Goal: Navigation & Orientation: Find specific page/section

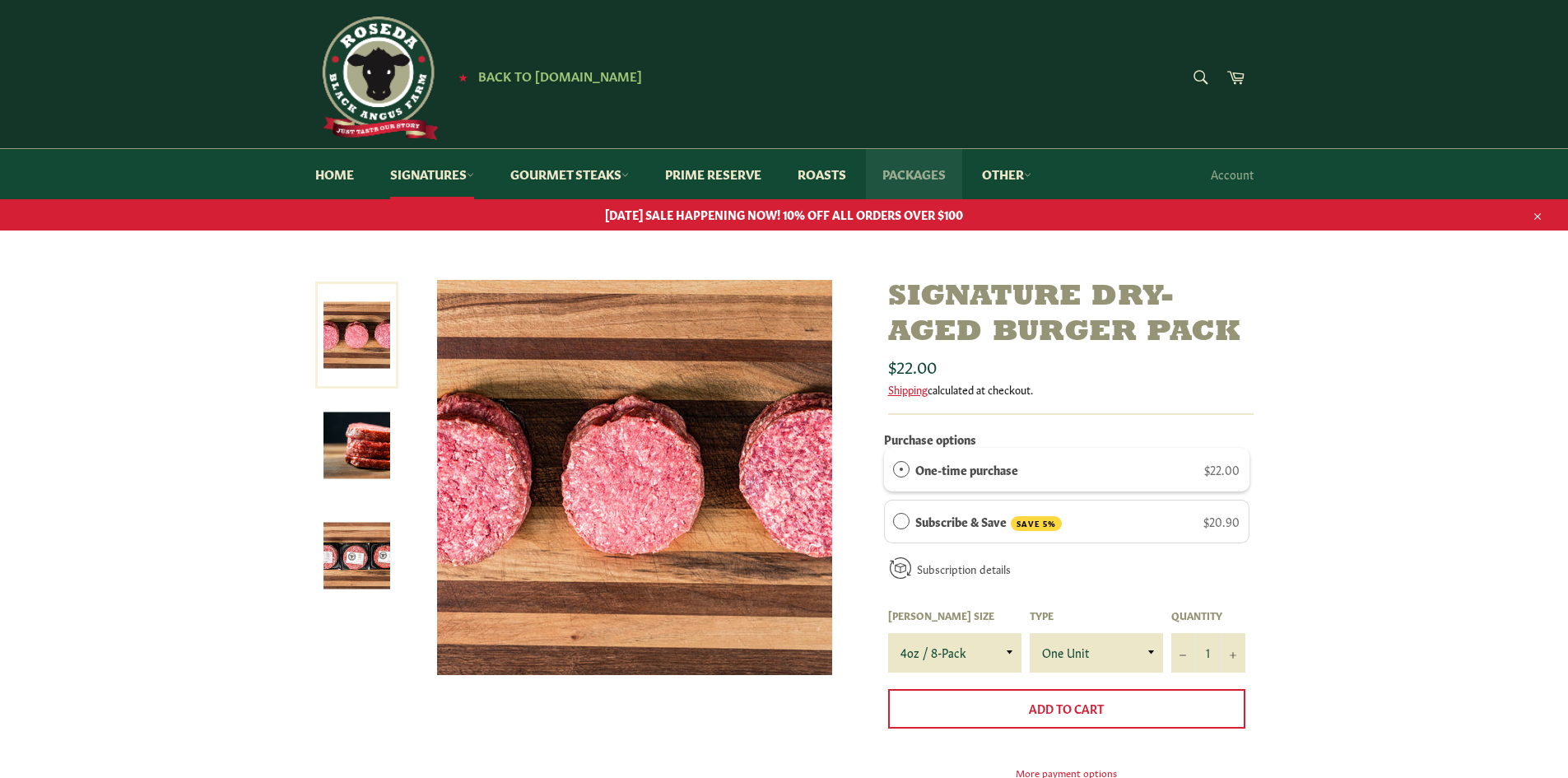
click at [902, 172] on link "Packages" at bounding box center [914, 175] width 96 height 50
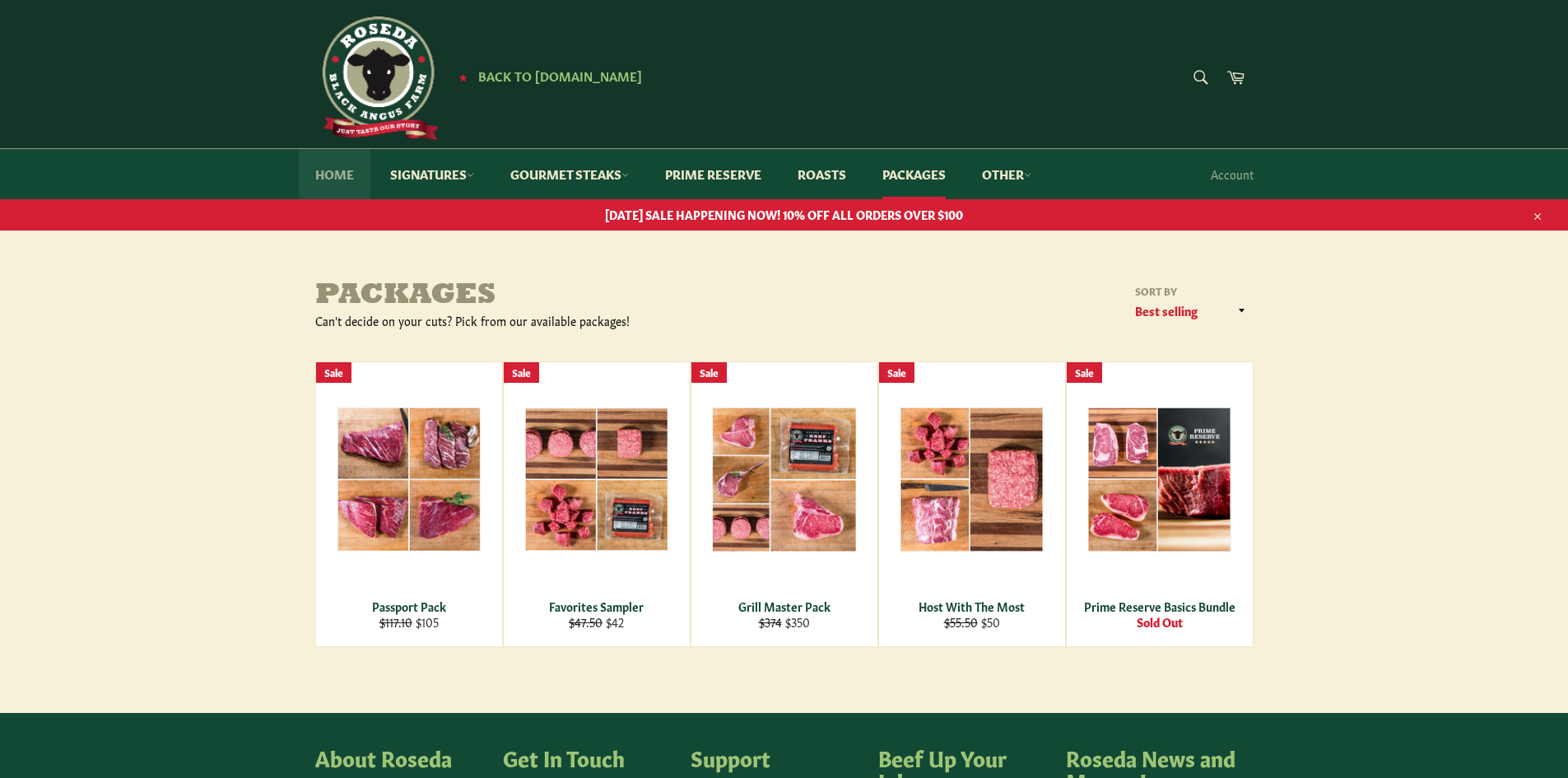
click at [331, 175] on link "Home" at bounding box center [334, 175] width 71 height 50
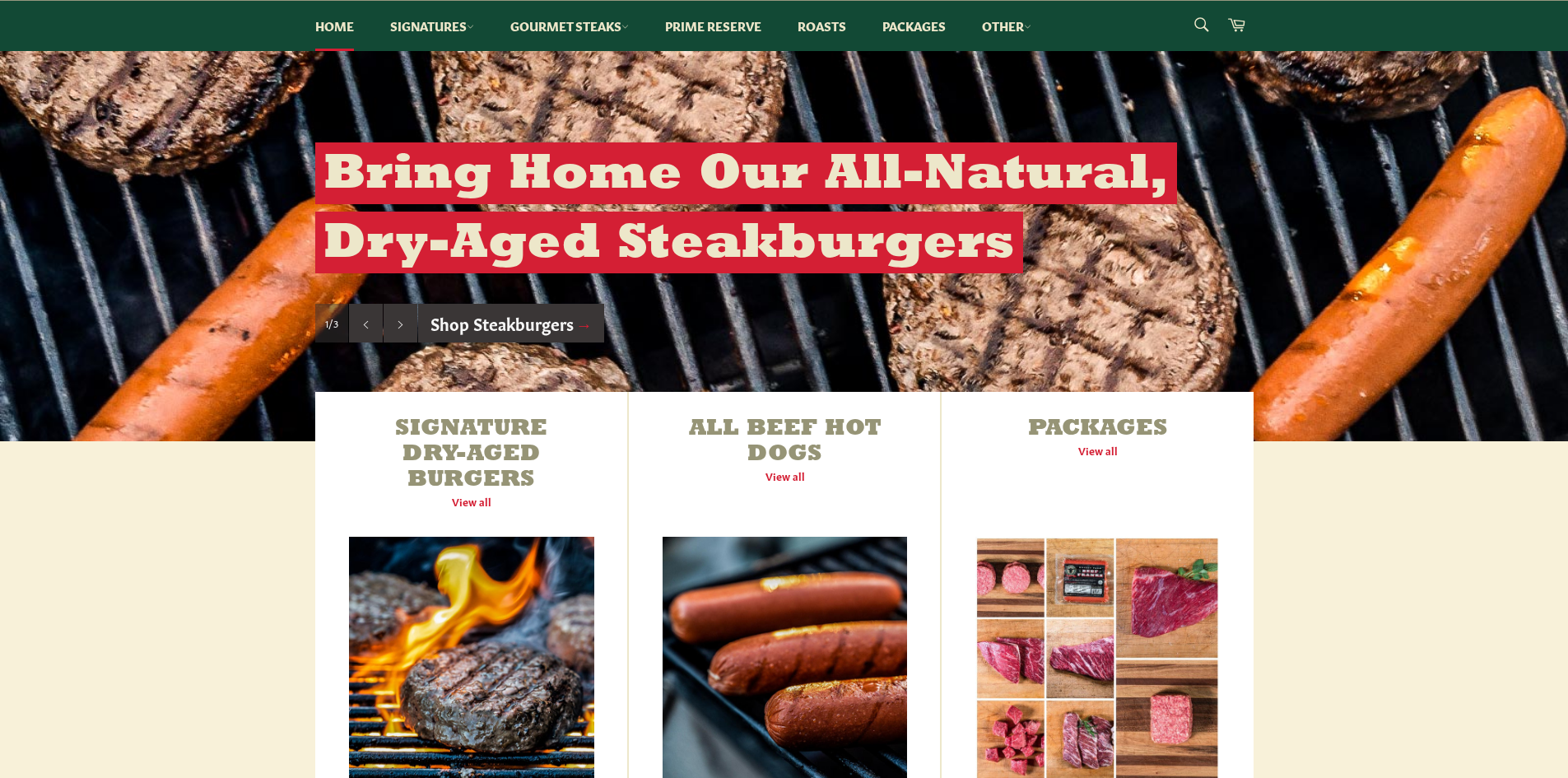
scroll to position [42, 0]
